Goal: Information Seeking & Learning: Learn about a topic

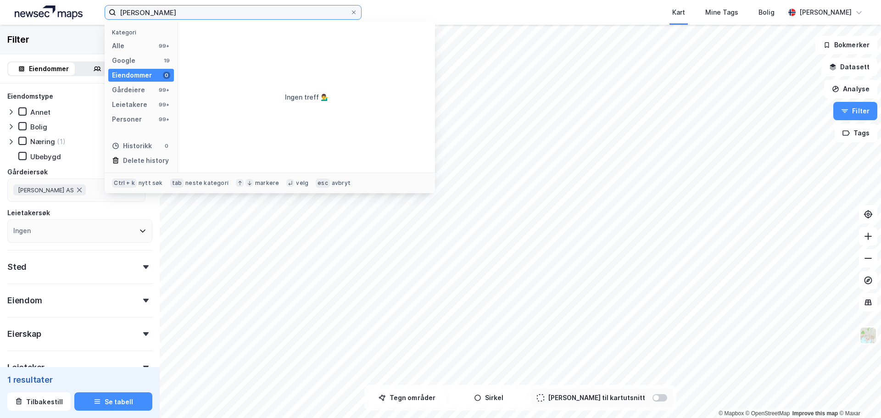
click at [164, 16] on input "[PERSON_NAME]" at bounding box center [233, 13] width 234 height 14
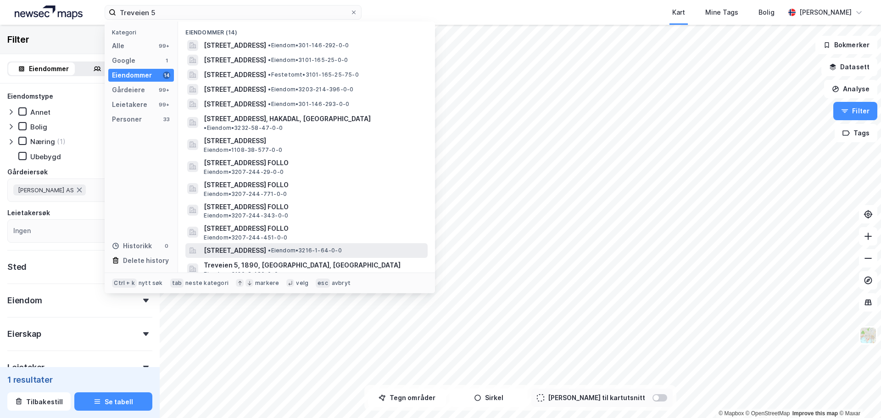
click at [266, 245] on span "[STREET_ADDRESS]" at bounding box center [235, 250] width 62 height 11
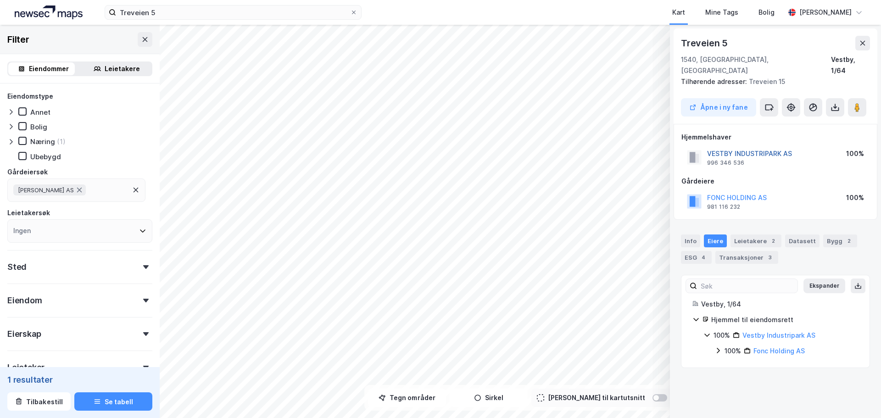
click at [0, 0] on button "VESTBY INDUSTRIPARK AS" at bounding box center [0, 0] width 0 height 0
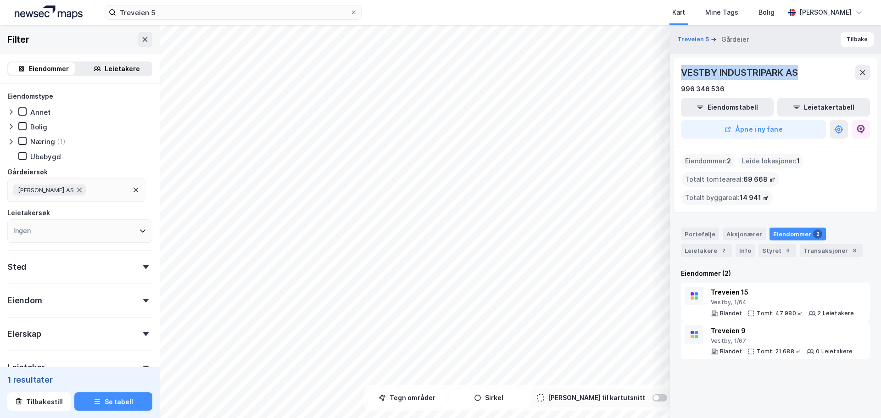
drag, startPoint x: 801, startPoint y: 75, endPoint x: 677, endPoint y: 76, distance: 123.9
click at [677, 76] on div "[GEOGRAPHIC_DATA] AS 996 346 536 Eiendomstabell Leietakertabell Åpne i ny fane" at bounding box center [776, 102] width 204 height 88
copy div "VESTBY INDUSTRIPARK AS"
click at [171, 14] on input "Treveien 5" at bounding box center [233, 13] width 234 height 14
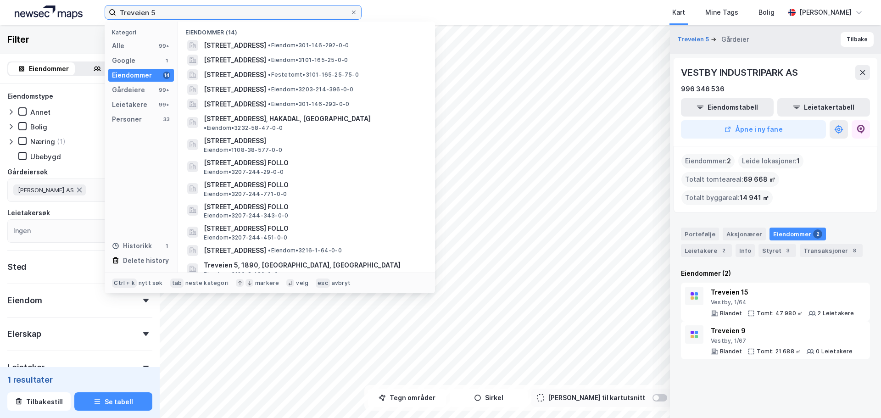
click at [171, 14] on input "Treveien 5" at bounding box center [233, 13] width 234 height 14
drag, startPoint x: 171, startPoint y: 14, endPoint x: 0, endPoint y: -7, distance: 172.4
click at [0, 0] on html "Treveien 5 Kategori Alle 99+ Google 1 Eiendommer 14 Gårdeiere 99+ Leietakere 99…" at bounding box center [440, 209] width 881 height 418
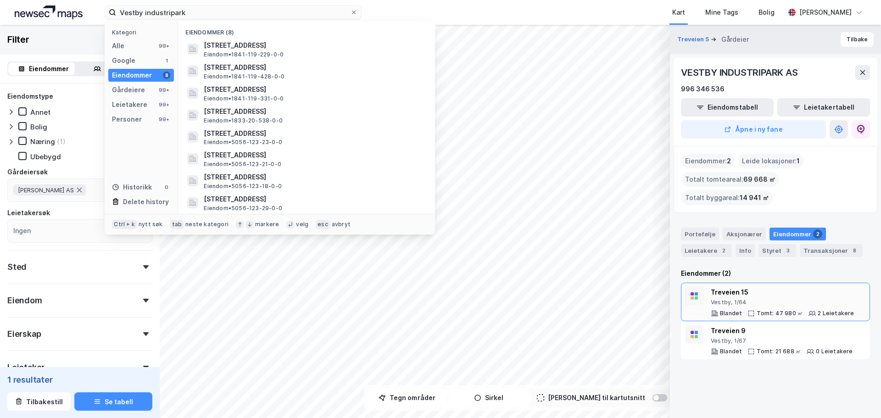
click at [728, 287] on div "Treveien 15" at bounding box center [783, 292] width 144 height 11
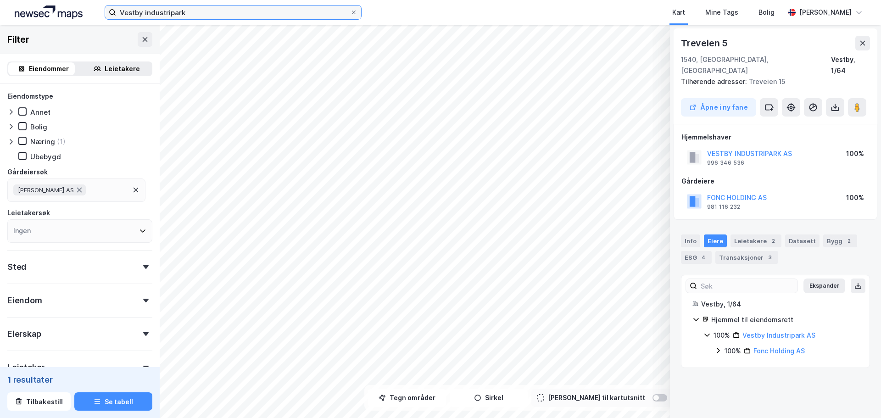
click at [249, 11] on input "Vestby industripark" at bounding box center [233, 13] width 234 height 14
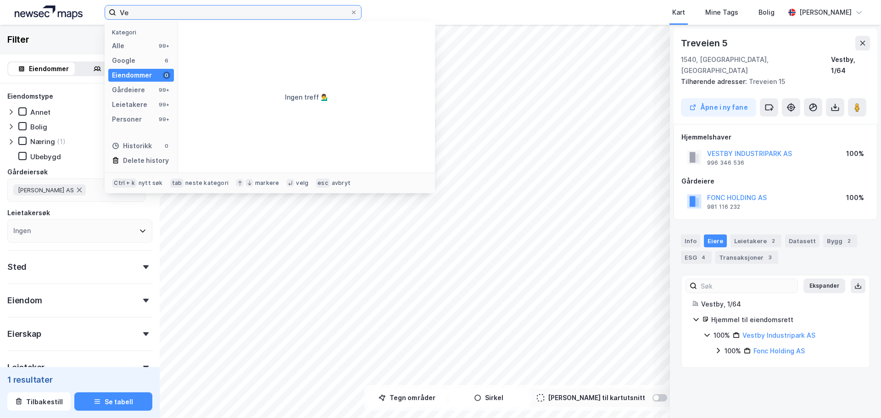
type input "V"
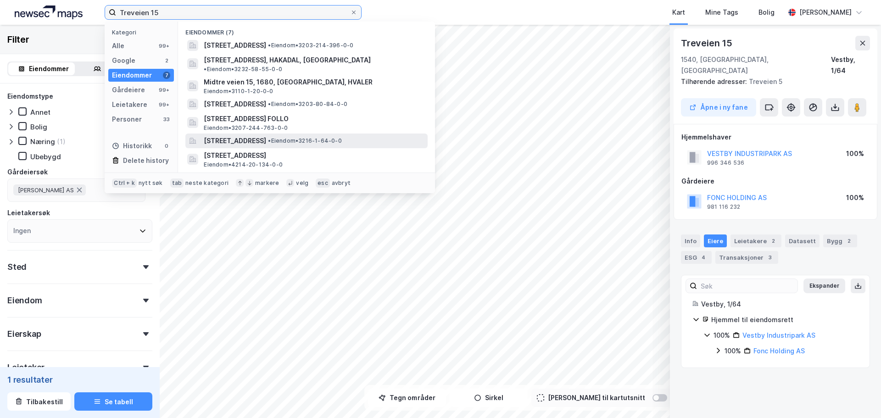
type input "Treveien 15"
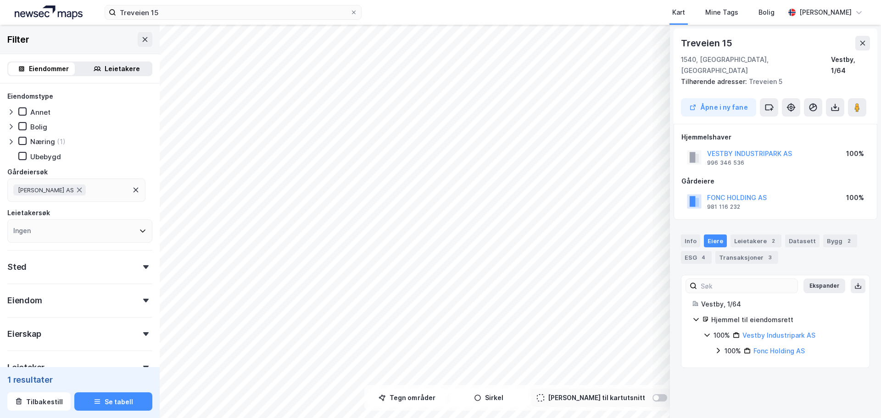
click at [755, 76] on div "Tilhørende adresser: [STREET_ADDRESS]" at bounding box center [772, 81] width 182 height 11
click at [727, 98] on button "Åpne i ny fane" at bounding box center [718, 107] width 75 height 18
